Goal: Task Accomplishment & Management: Manage account settings

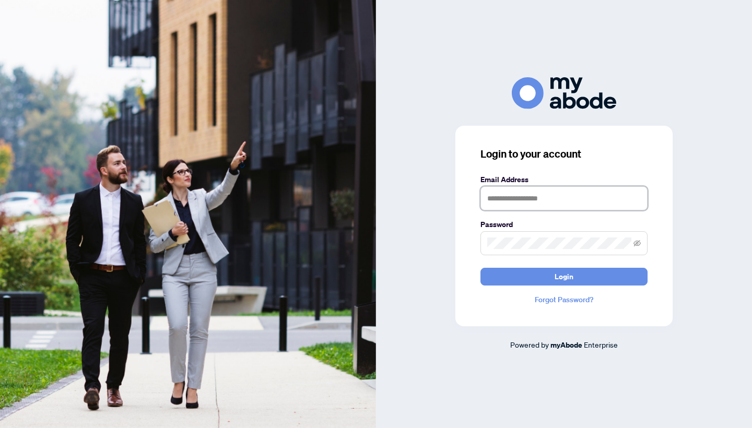
type input "**********"
click at [564, 276] on button "Login" at bounding box center [563, 277] width 167 height 18
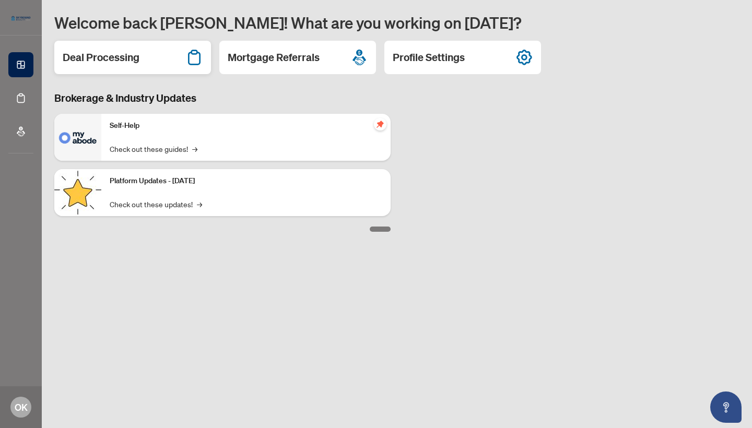
click at [98, 52] on h2 "Deal Processing" at bounding box center [101, 57] width 77 height 15
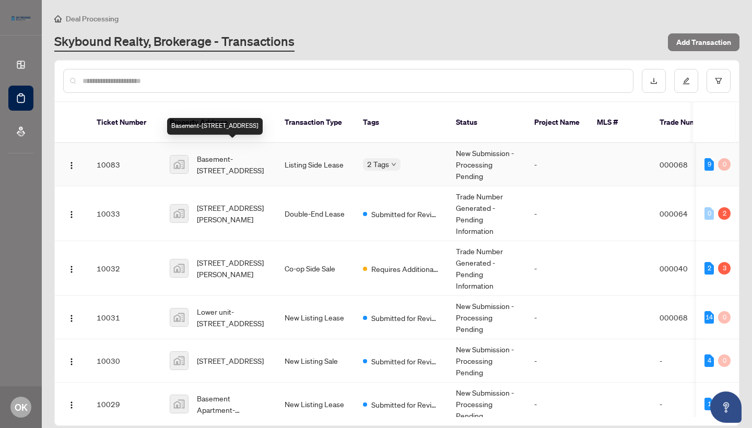
click at [227, 153] on span "Basement-[STREET_ADDRESS]" at bounding box center [232, 164] width 71 height 23
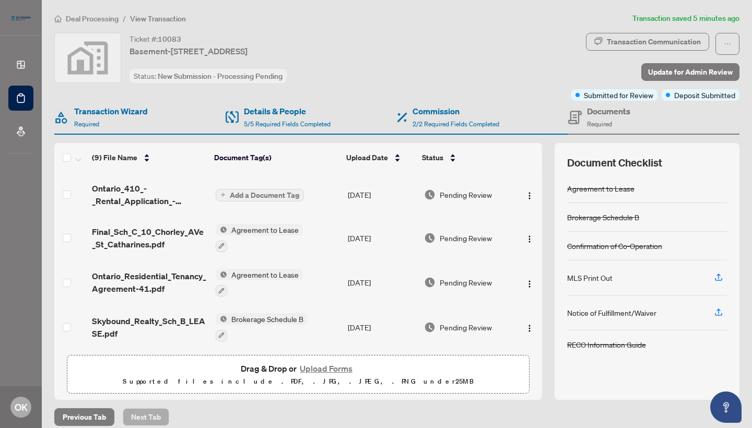
scroll to position [224, 0]
click at [335, 368] on button "Upload Forms" at bounding box center [326, 369] width 59 height 14
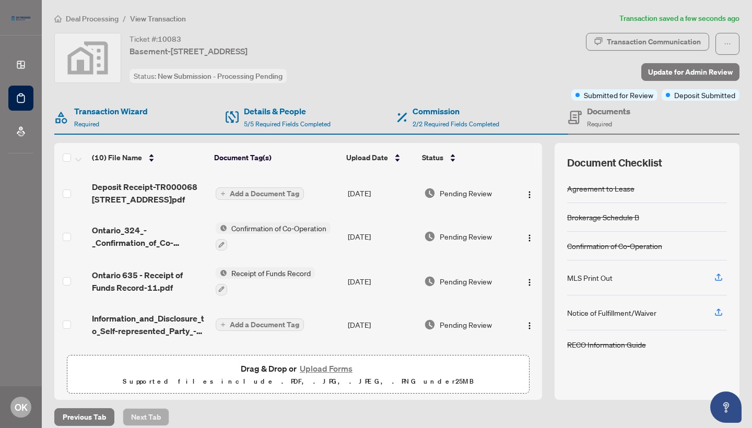
scroll to position [0, 0]
click at [261, 195] on span "Add a Document Tag" at bounding box center [264, 193] width 69 height 7
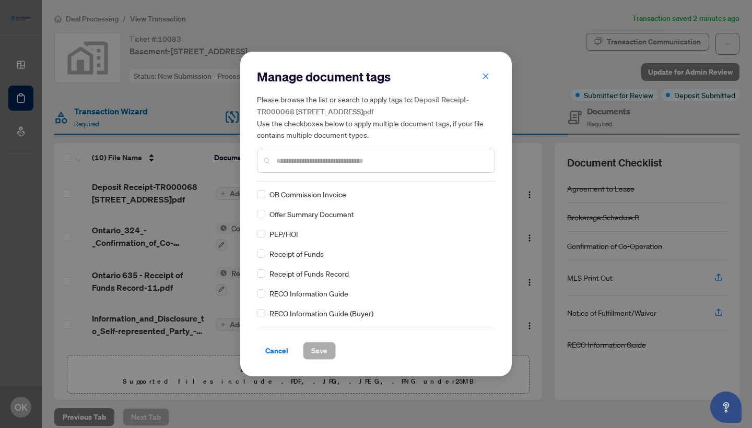
scroll to position [754, 0]
click at [322, 353] on span "Save" at bounding box center [319, 351] width 16 height 17
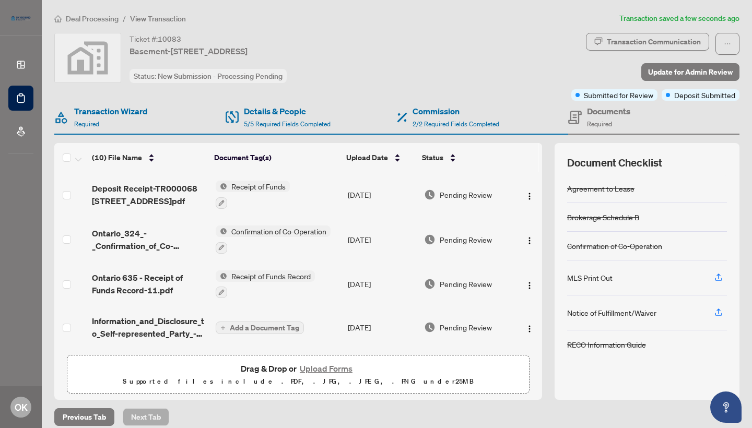
scroll to position [0, 0]
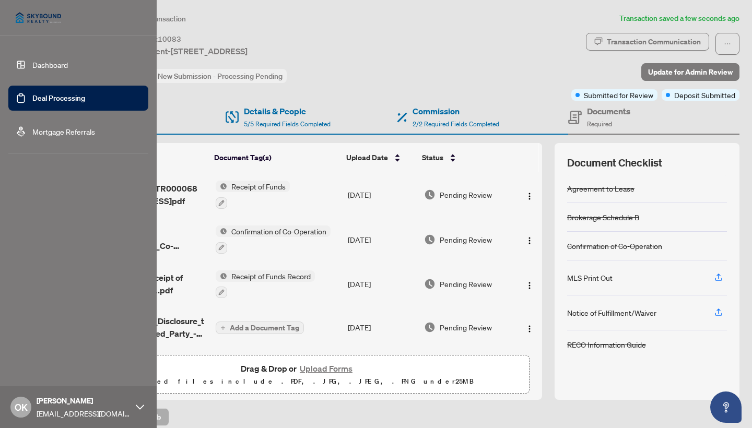
click at [49, 65] on link "Dashboard" at bounding box center [50, 64] width 36 height 9
